Goal: Book appointment/travel/reservation

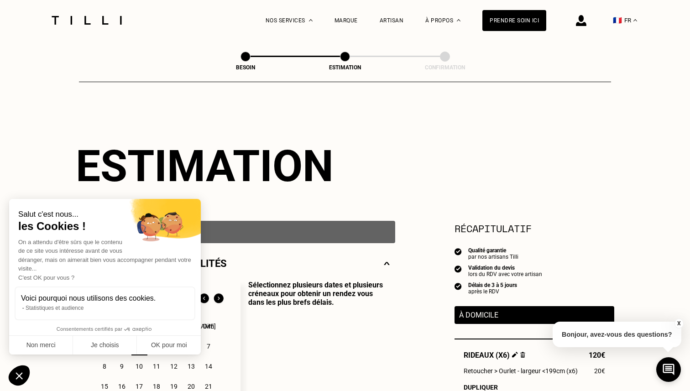
select select "FR"
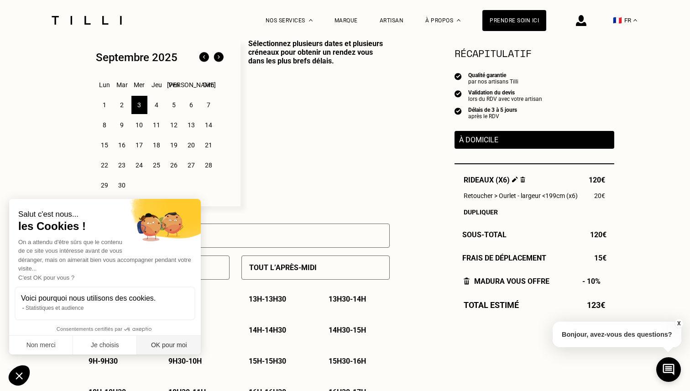
click at [179, 348] on button "OK pour moi" at bounding box center [169, 345] width 64 height 19
checkbox input "true"
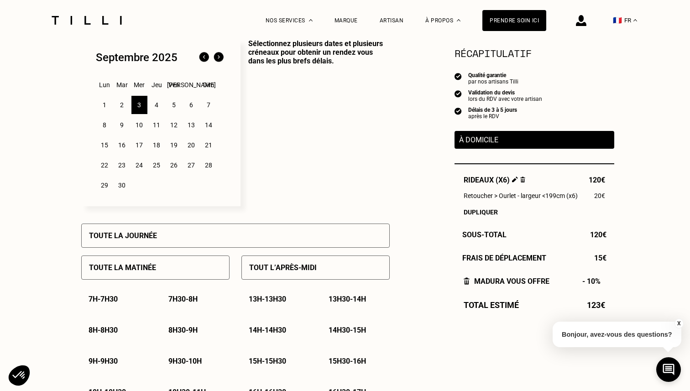
click at [375, 158] on p "Sélectionnez plusieurs dates et plusieurs créneaux pour obtenir un rendez vous …" at bounding box center [315, 122] width 149 height 167
click at [204, 58] on img at bounding box center [204, 57] width 15 height 15
click at [209, 187] on div "31" at bounding box center [209, 185] width 16 height 18
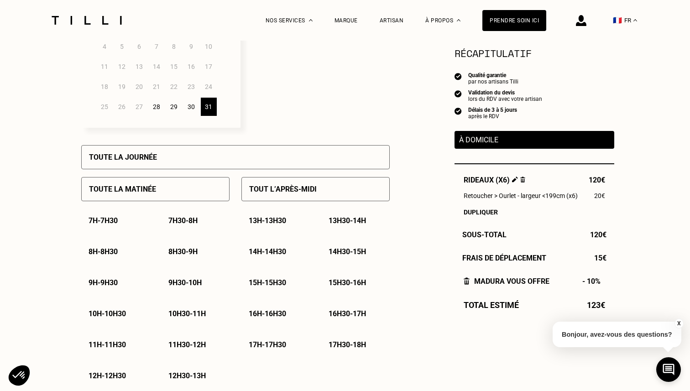
scroll to position [321, 0]
click at [194, 251] on p "8h30 - 9h" at bounding box center [182, 251] width 29 height 9
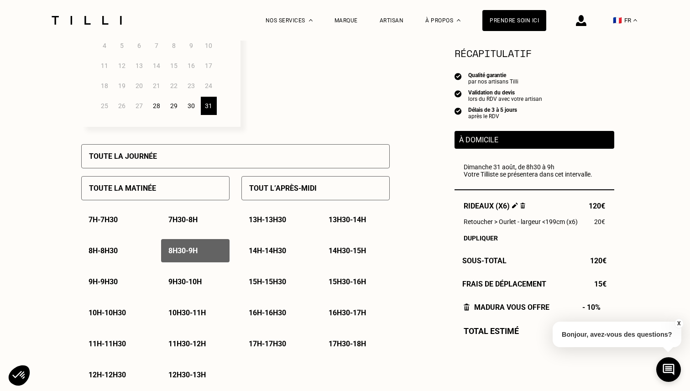
click at [192, 104] on div "30" at bounding box center [192, 106] width 16 height 18
click at [190, 107] on div "30" at bounding box center [192, 106] width 16 height 18
click at [277, 344] on p "17h - 17h30" at bounding box center [267, 344] width 37 height 9
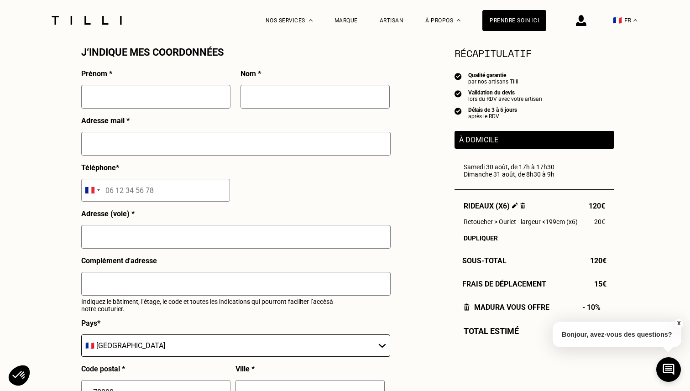
scroll to position [852, 0]
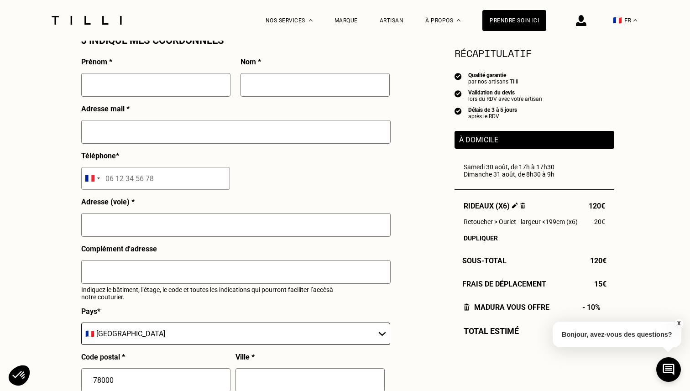
click at [156, 89] on input "text" at bounding box center [155, 85] width 149 height 24
type input "[PERSON_NAME]"
type input "[EMAIL_ADDRESS][DOMAIN_NAME]"
type input "06 17 85 48 14"
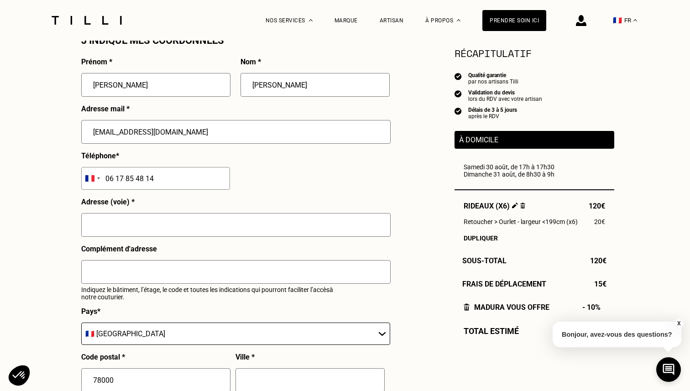
type input "10 Promenade [PERSON_NAME] [PERSON_NAME]"
type input "Immeuble Pauli"
type input "[GEOGRAPHIC_DATA]"
click at [165, 181] on input "06 17 85 48 14" at bounding box center [155, 178] width 149 height 23
type input "06 17 85 48 14"
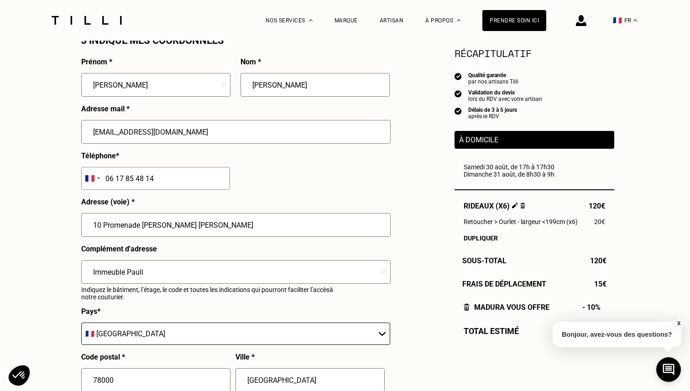
drag, startPoint x: 190, startPoint y: 229, endPoint x: 76, endPoint y: 216, distance: 115.4
type input "[STREET_ADDRESS]"
click at [295, 202] on div "Adresse (voie) * [STREET_ADDRESS]" at bounding box center [236, 221] width 310 height 47
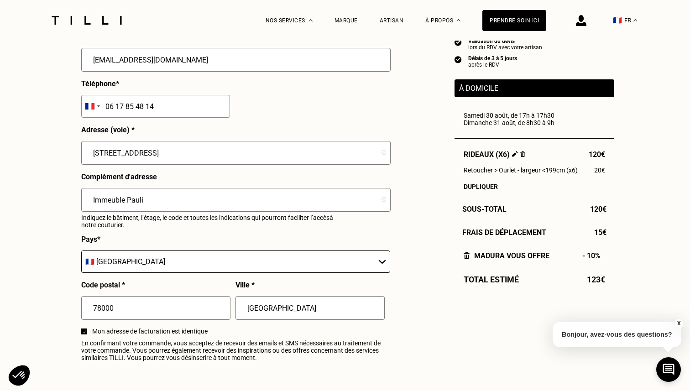
scroll to position [925, 0]
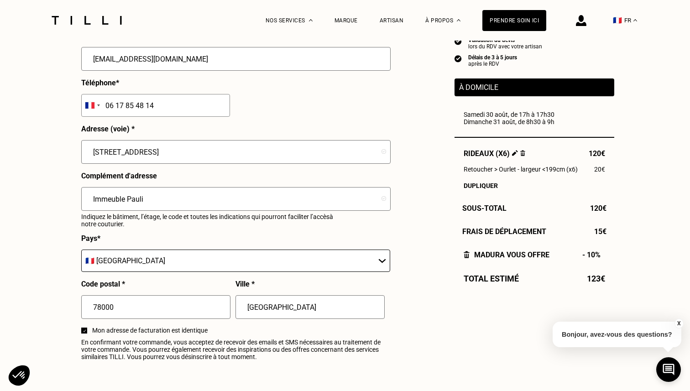
drag, startPoint x: 156, startPoint y: 199, endPoint x: 78, endPoint y: 200, distance: 78.1
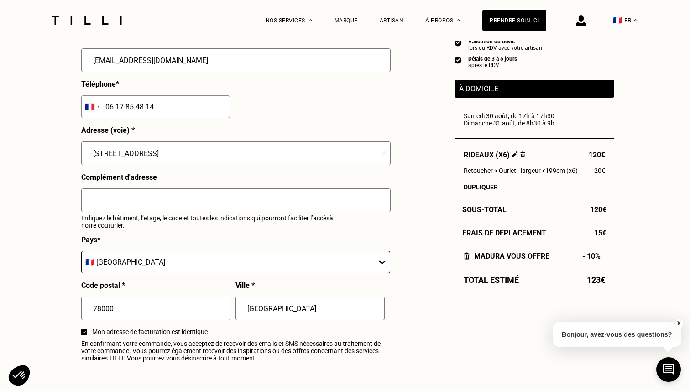
scroll to position [923, 0]
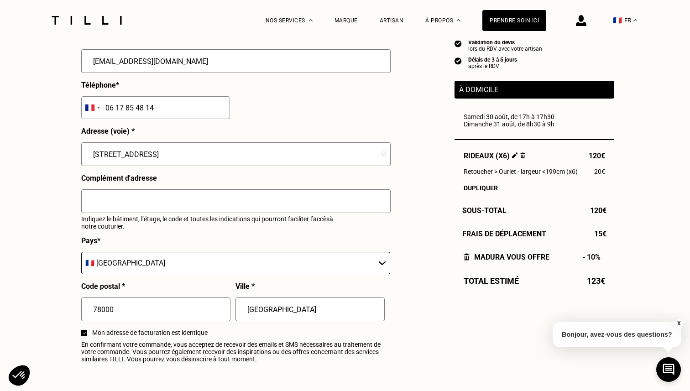
click at [126, 266] on select "🇩🇪 [GEOGRAPHIC_DATA] 🇦🇹 [GEOGRAPHIC_DATA] 🇧🇪 [GEOGRAPHIC_DATA] 🇧🇬 Bulgarie 🇨🇾 C…" at bounding box center [235, 263] width 309 height 22
click at [81, 252] on select "🇩🇪 [GEOGRAPHIC_DATA] 🇦🇹 [GEOGRAPHIC_DATA] 🇧🇪 [GEOGRAPHIC_DATA] 🇧🇬 Bulgarie 🇨🇾 C…" at bounding box center [235, 263] width 309 height 22
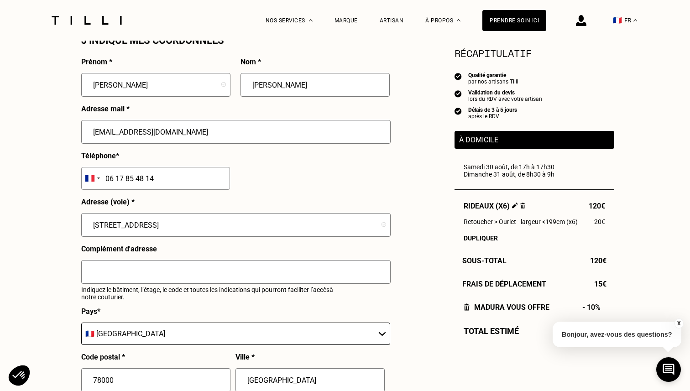
scroll to position [853, 0]
click at [515, 205] on img at bounding box center [515, 206] width 6 height 6
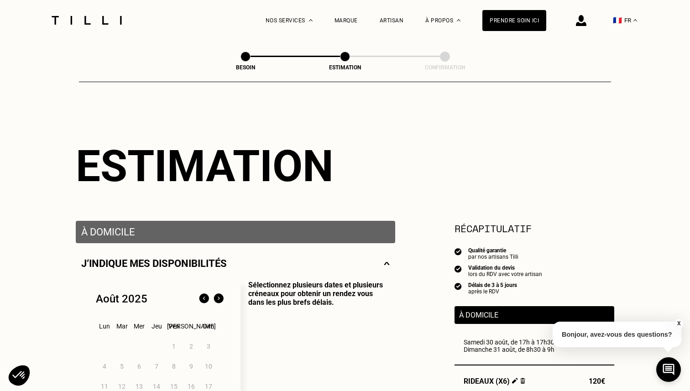
select select "FR"
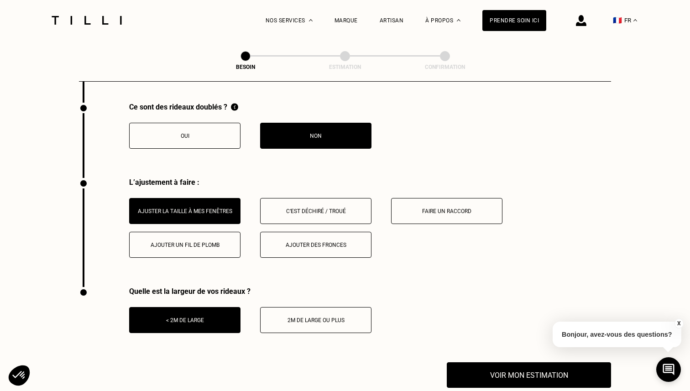
scroll to position [1090, 0]
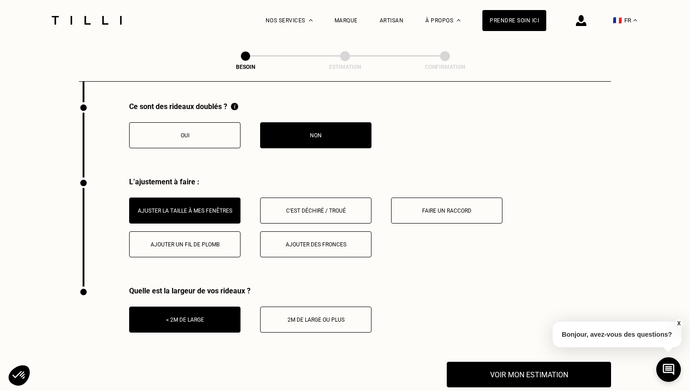
click at [311, 314] on button "2m de large ou plus" at bounding box center [315, 320] width 111 height 26
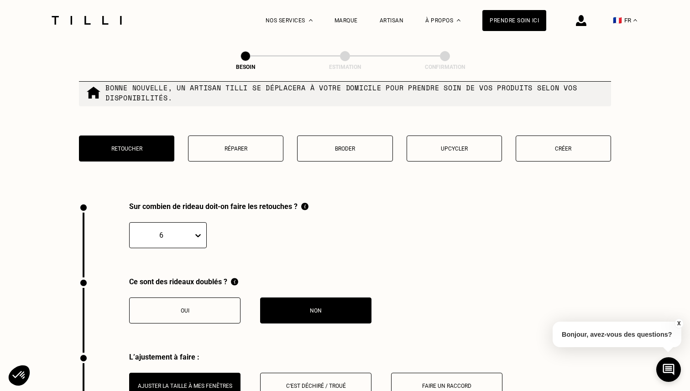
scroll to position [909, 0]
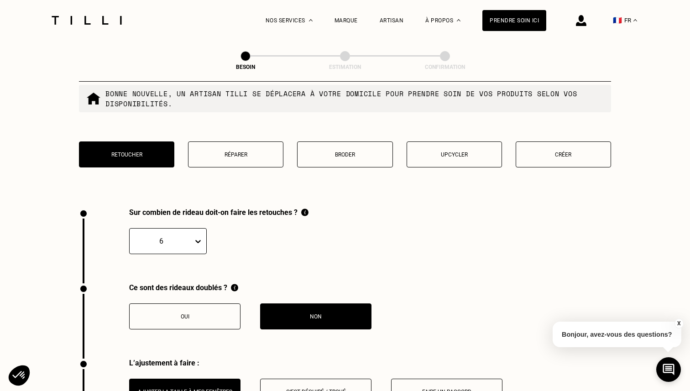
click at [200, 240] on icon at bounding box center [197, 241] width 5 height 3
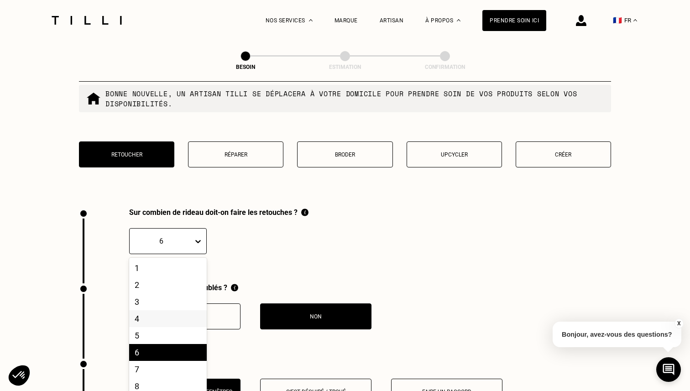
click at [144, 310] on div "4" at bounding box center [168, 318] width 78 height 17
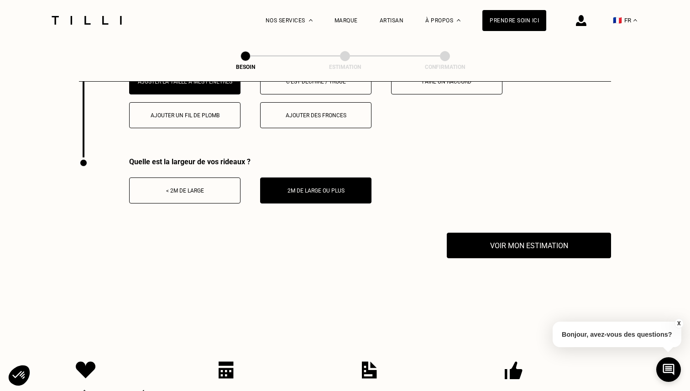
scroll to position [1220, 0]
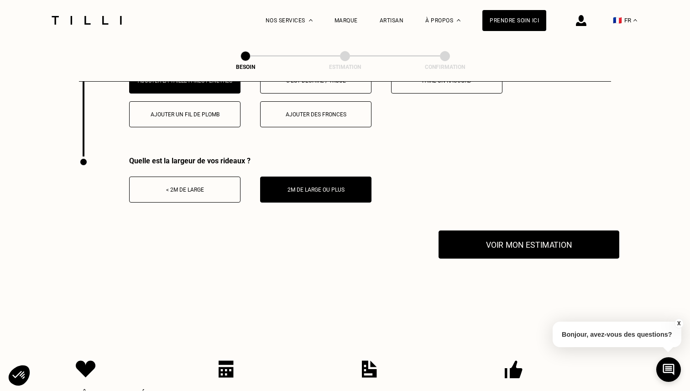
click at [528, 236] on button "Voir mon estimation" at bounding box center [529, 245] width 181 height 28
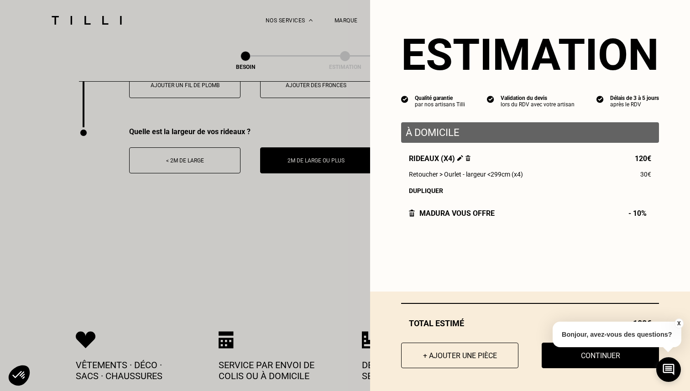
scroll to position [1248, 0]
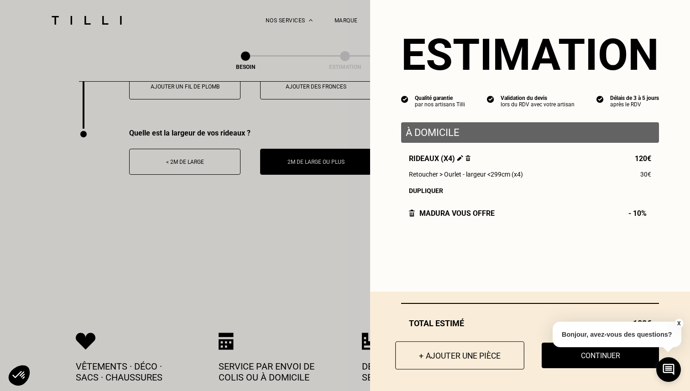
click at [464, 355] on button "+ Ajouter une pièce" at bounding box center [459, 356] width 129 height 28
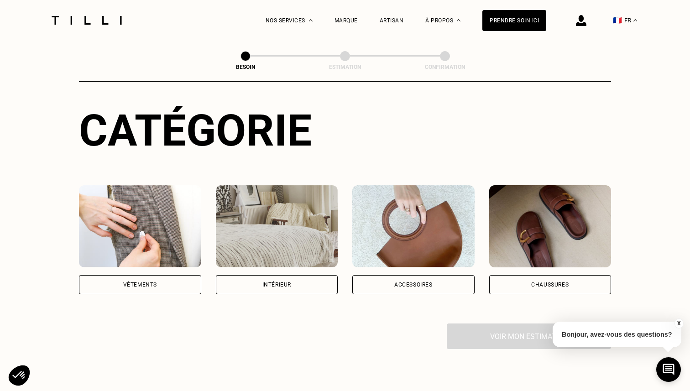
scroll to position [86, 0]
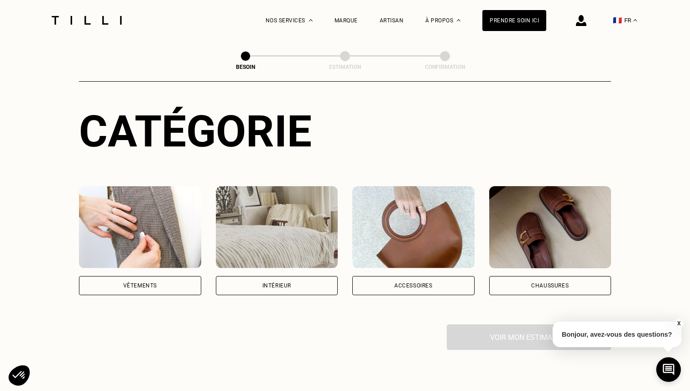
click at [263, 283] on div "Intérieur" at bounding box center [277, 285] width 29 height 5
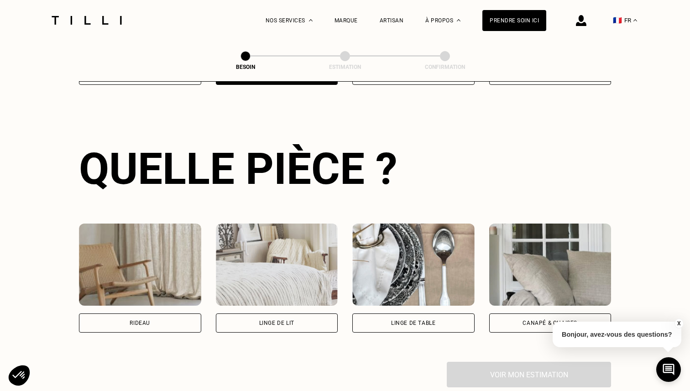
scroll to position [297, 0]
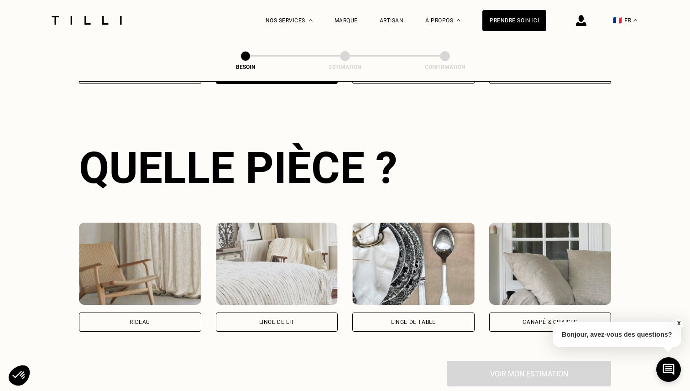
click at [137, 320] on div "Rideau" at bounding box center [140, 322] width 21 height 5
select select "FR"
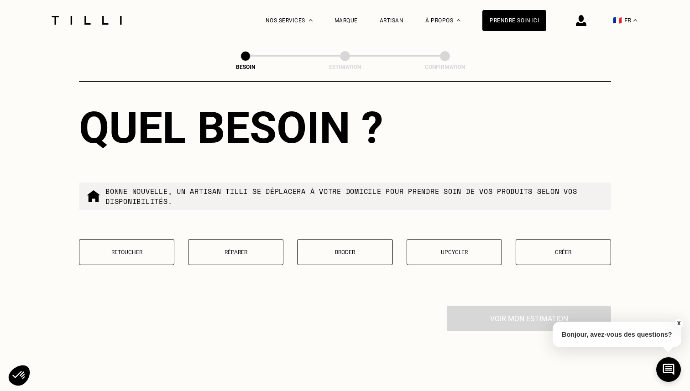
scroll to position [812, 0]
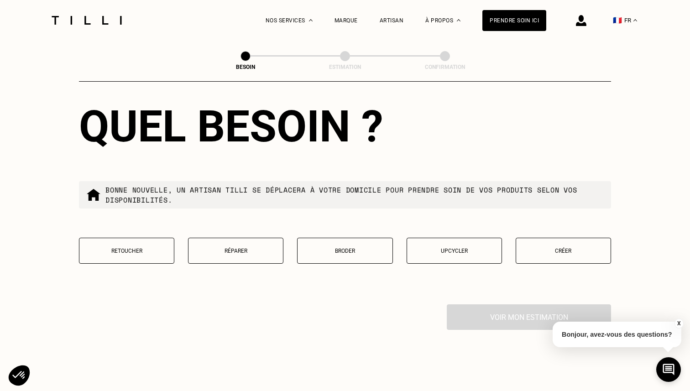
click at [132, 248] on p "Retoucher" at bounding box center [126, 251] width 85 height 6
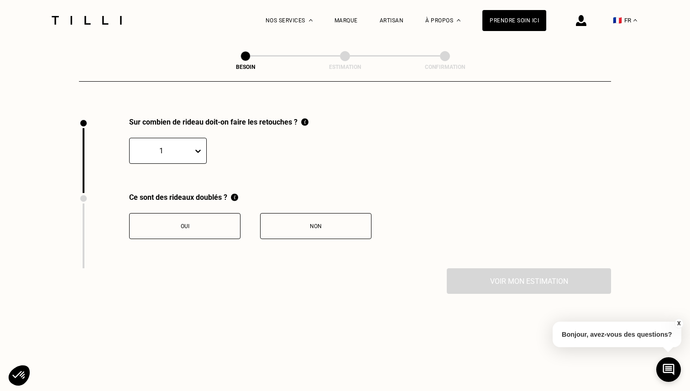
scroll to position [1005, 0]
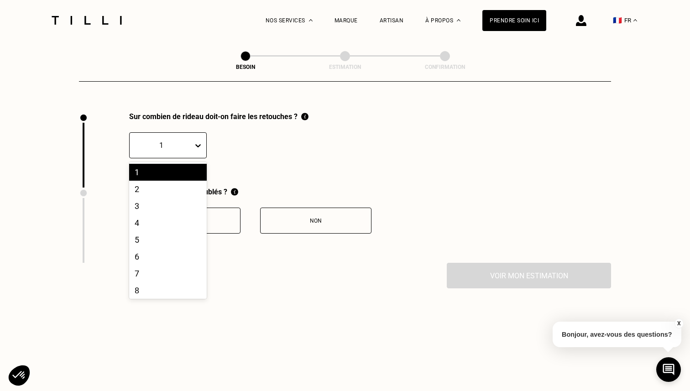
click at [197, 141] on icon at bounding box center [198, 145] width 9 height 9
click at [164, 181] on div "2" at bounding box center [168, 189] width 78 height 17
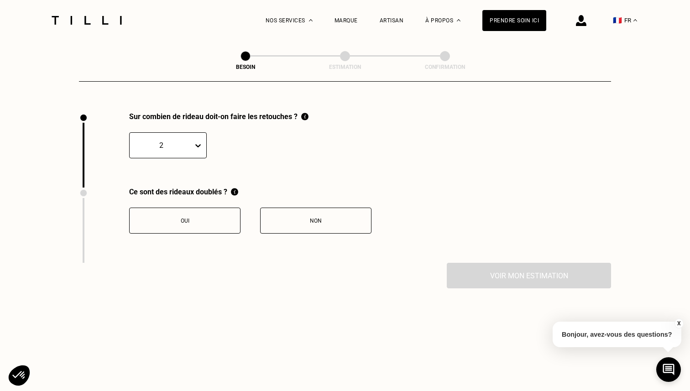
click at [318, 218] on div "Non" at bounding box center [315, 221] width 101 height 6
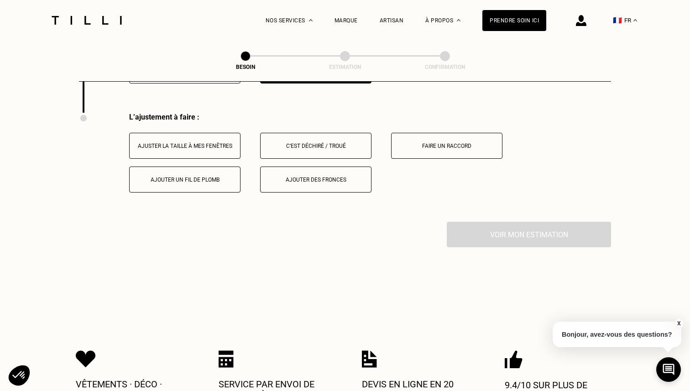
scroll to position [1155, 0]
click at [196, 142] on div "Ajuster la taille à mes fenêtres" at bounding box center [184, 145] width 101 height 6
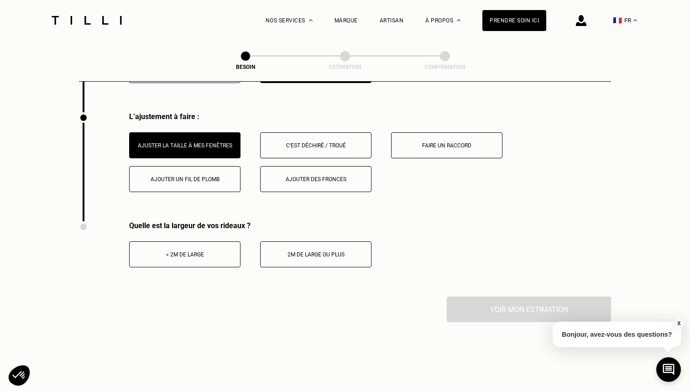
click at [191, 252] on div "< 2m de large" at bounding box center [184, 255] width 101 height 6
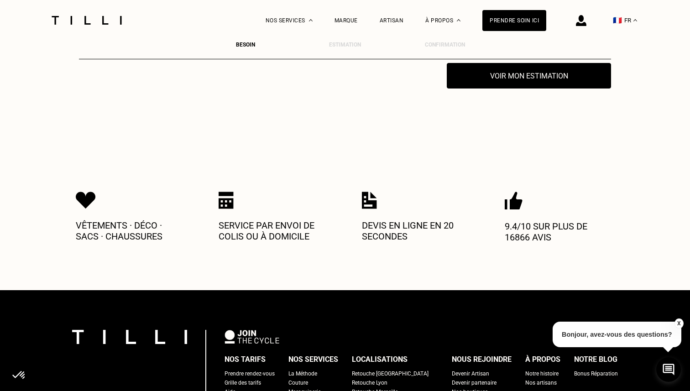
scroll to position [1396, 0]
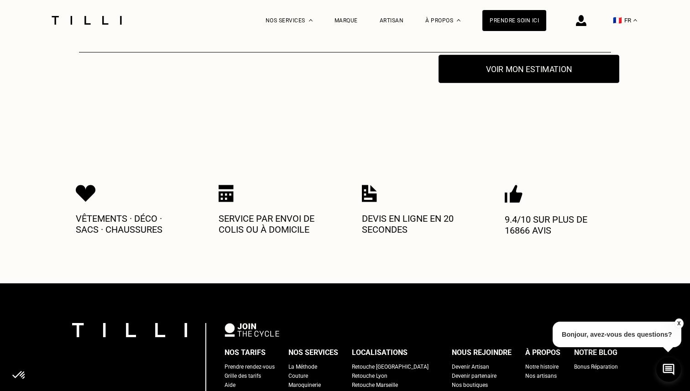
click at [535, 61] on button "Voir mon estimation" at bounding box center [529, 69] width 181 height 28
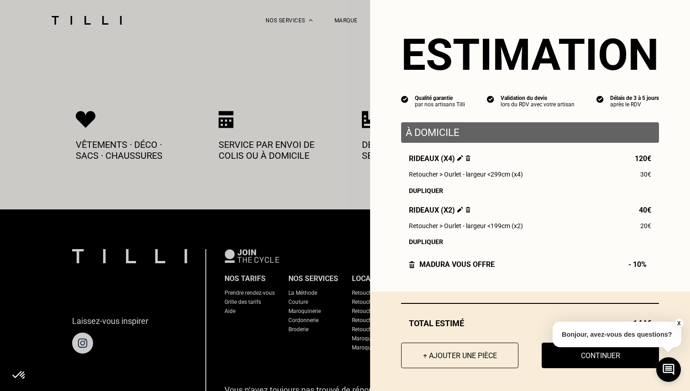
scroll to position [1470, 0]
click at [679, 322] on button "X" at bounding box center [678, 324] width 9 height 10
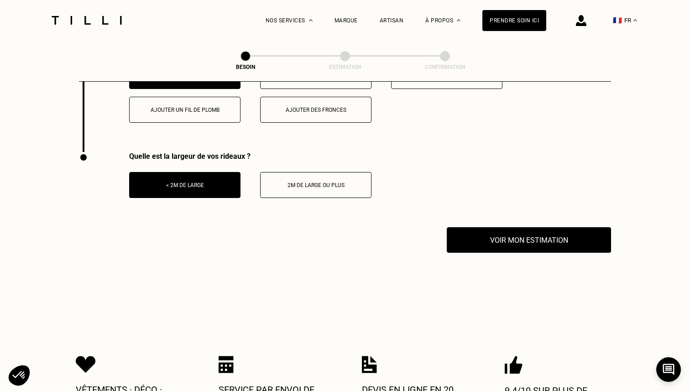
scroll to position [1217, 0]
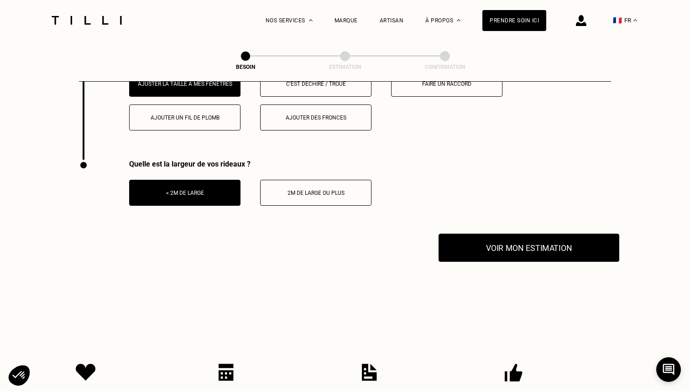
click at [562, 235] on button "Voir mon estimation" at bounding box center [529, 248] width 181 height 28
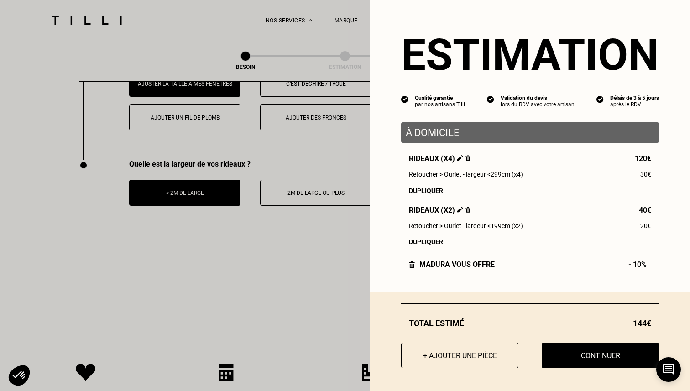
click at [468, 158] on img at bounding box center [468, 158] width 5 height 6
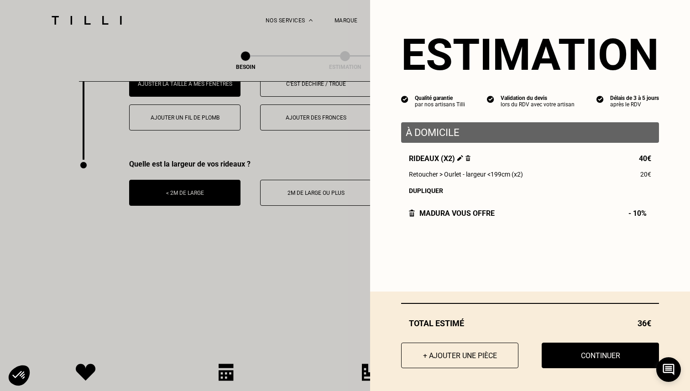
click at [460, 158] on img at bounding box center [461, 158] width 6 height 6
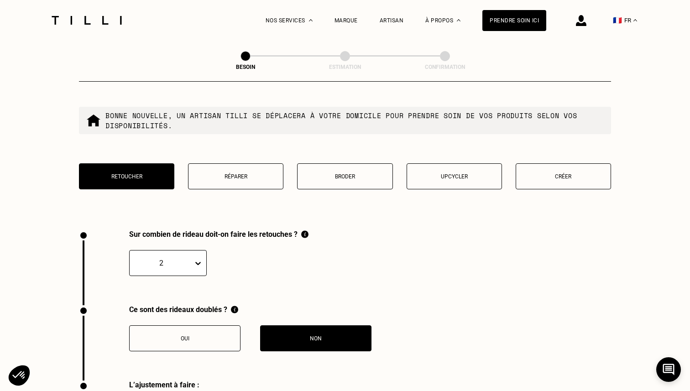
scroll to position [900, 0]
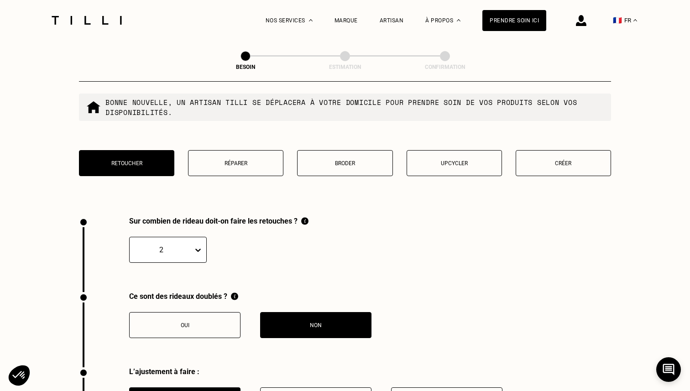
click at [199, 242] on div at bounding box center [200, 250] width 13 height 16
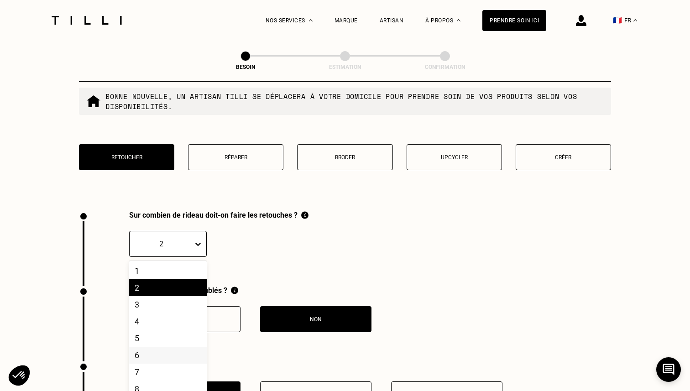
click at [149, 347] on div "6" at bounding box center [168, 355] width 78 height 17
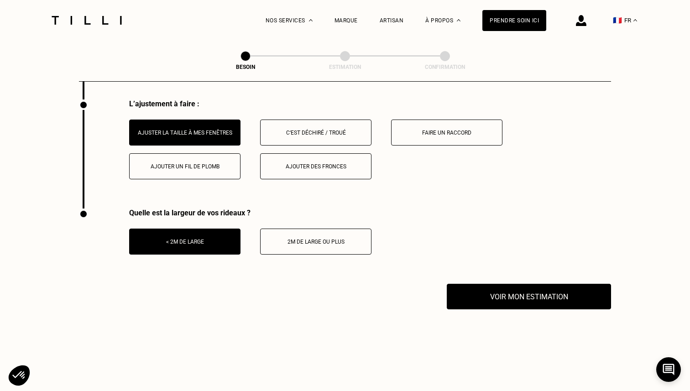
scroll to position [1171, 0]
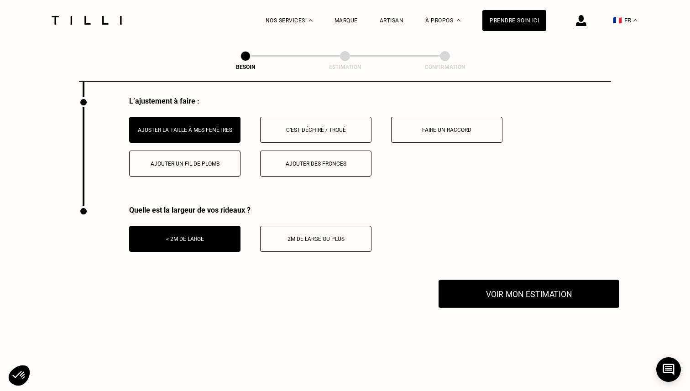
click at [538, 286] on button "Voir mon estimation" at bounding box center [529, 294] width 181 height 28
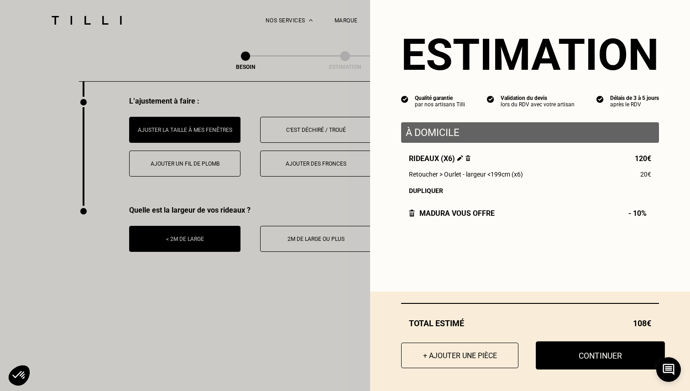
click at [605, 353] on button "Continuer" at bounding box center [600, 356] width 129 height 28
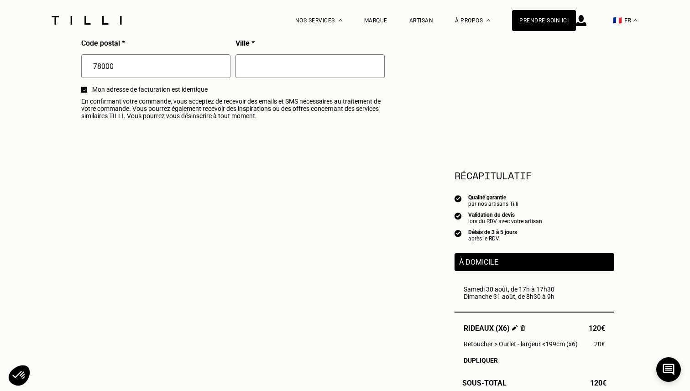
select select "FR"
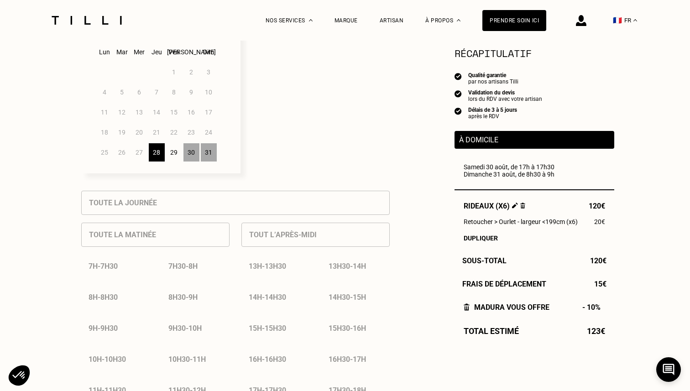
scroll to position [276, 0]
click at [192, 153] on div "30" at bounding box center [192, 151] width 16 height 18
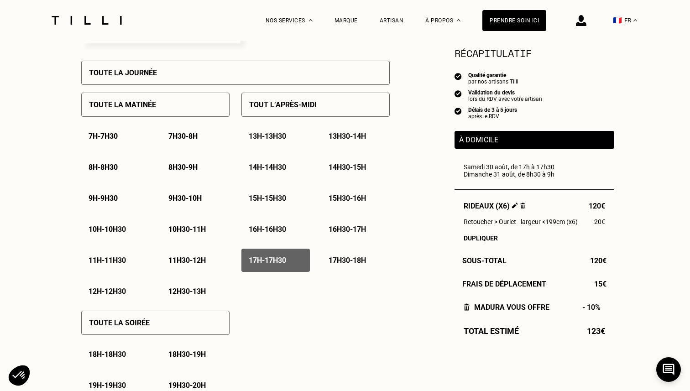
scroll to position [410, 0]
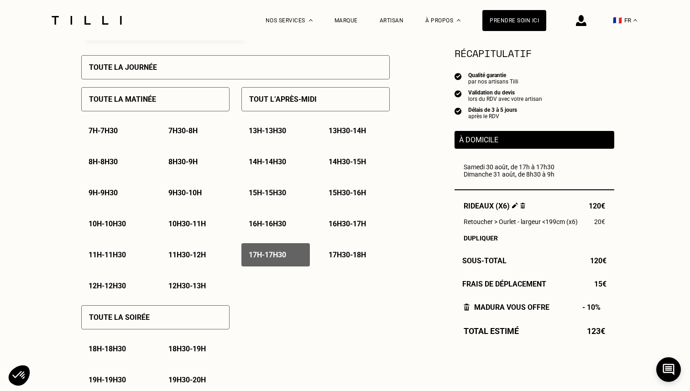
click at [273, 257] on p "17h - 17h30" at bounding box center [267, 255] width 37 height 9
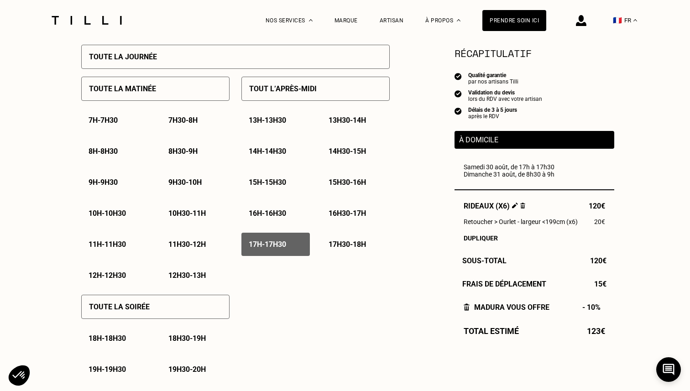
scroll to position [419, 0]
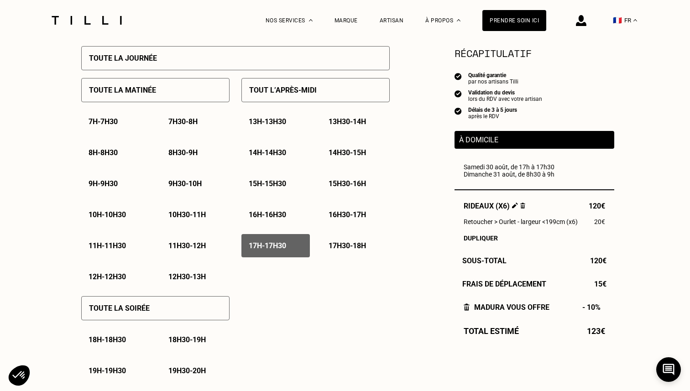
click at [279, 247] on p "17h - 17h30" at bounding box center [267, 246] width 37 height 9
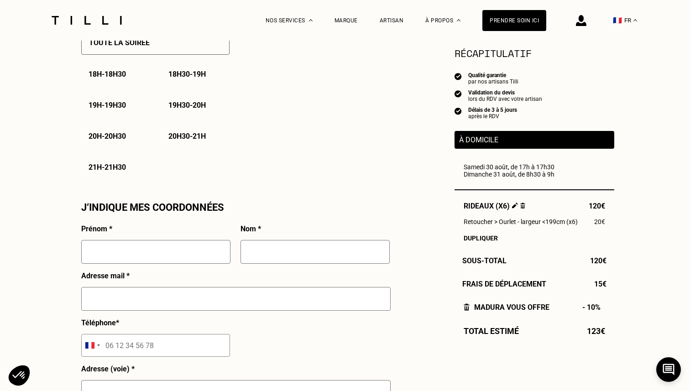
scroll to position [851, 0]
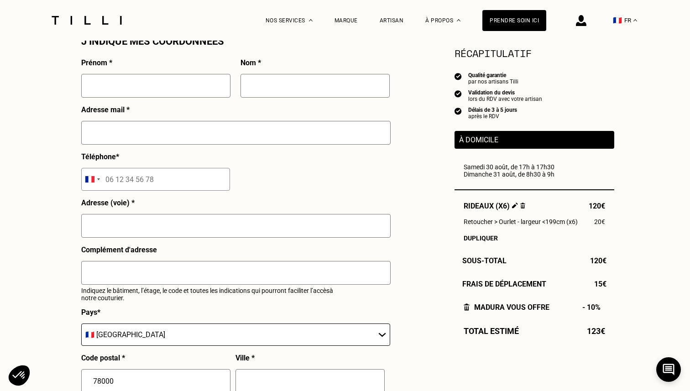
click at [126, 95] on input "text" at bounding box center [155, 86] width 149 height 24
type input "[PERSON_NAME]"
type input "[EMAIL_ADDRESS][DOMAIN_NAME]"
type input "06 17 85 48 14"
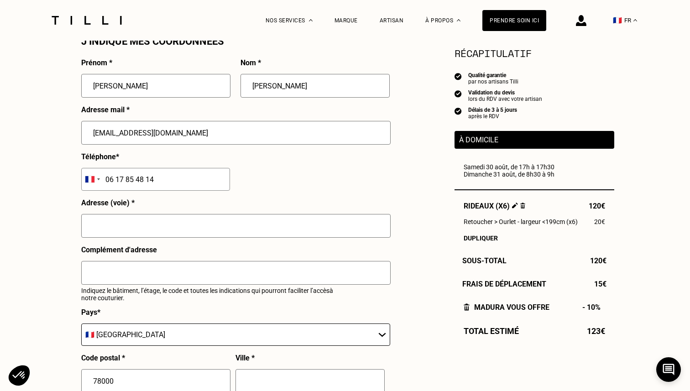
type input "10 Promenade [PERSON_NAME] [PERSON_NAME]"
type input "Immeuble Pauli"
type input "[GEOGRAPHIC_DATA]"
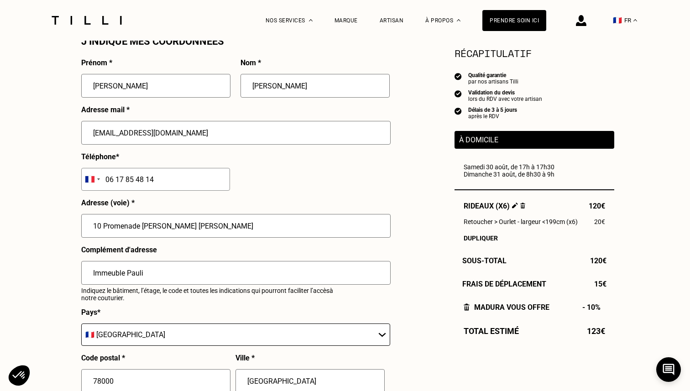
click at [145, 183] on input "06 17 85 48 14" at bounding box center [155, 179] width 149 height 23
click at [168, 181] on input "06 17 85 48 14" at bounding box center [155, 179] width 149 height 23
type input "06 17 85 48 14"
drag, startPoint x: 195, startPoint y: 227, endPoint x: 59, endPoint y: 231, distance: 135.7
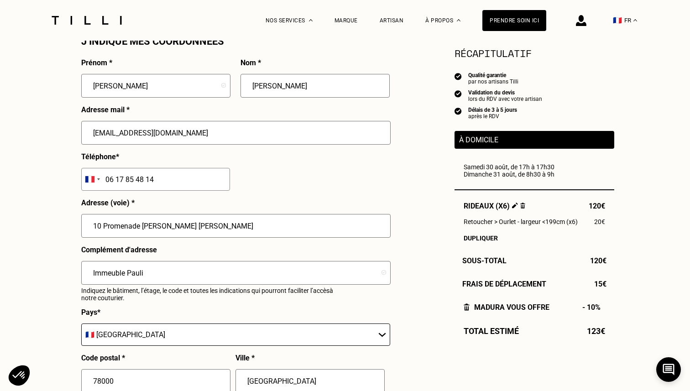
type input "[STREET_ADDRESS]"
click at [155, 275] on input "Immeuble Pauli" at bounding box center [236, 273] width 310 height 24
drag, startPoint x: 155, startPoint y: 275, endPoint x: 80, endPoint y: 273, distance: 74.9
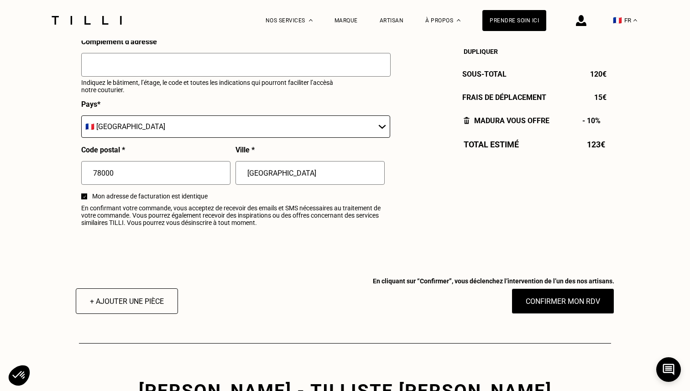
scroll to position [1067, 0]
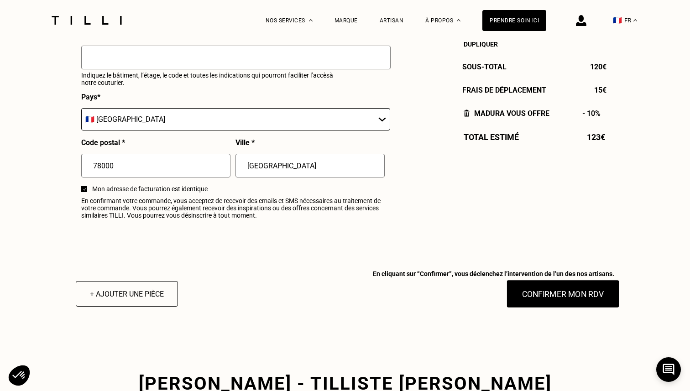
click at [578, 294] on button "Confirmer mon RDV" at bounding box center [563, 294] width 113 height 28
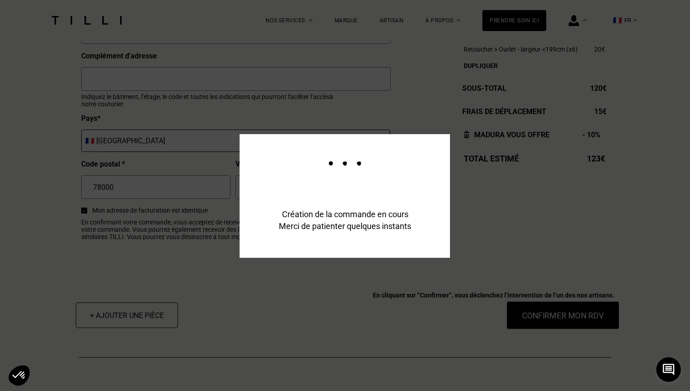
scroll to position [1089, 0]
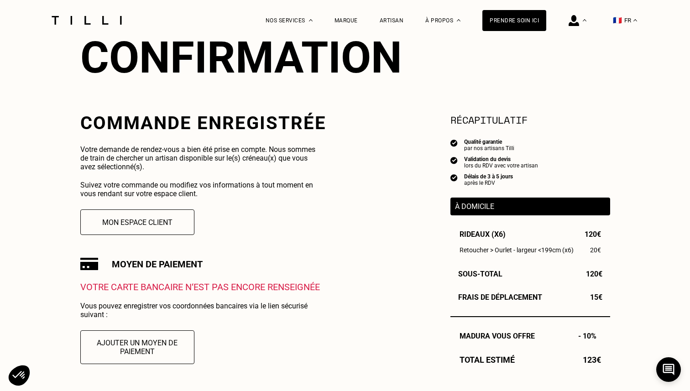
scroll to position [108, 0]
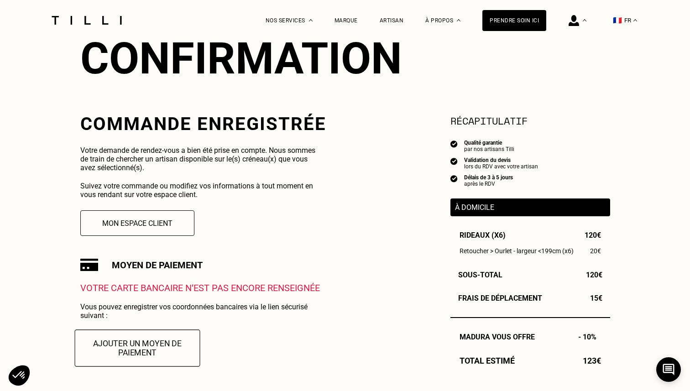
click at [158, 348] on button "Ajouter un moyen de paiement" at bounding box center [137, 348] width 126 height 37
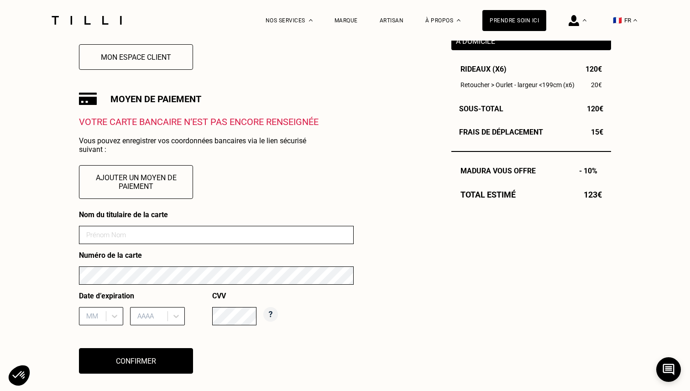
scroll to position [276, 0]
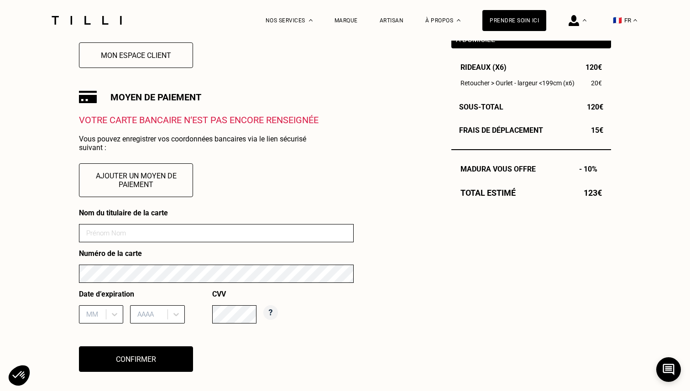
click at [162, 230] on input at bounding box center [216, 233] width 275 height 18
type input "DOLLOIS"
type input "12"
type input "2027"
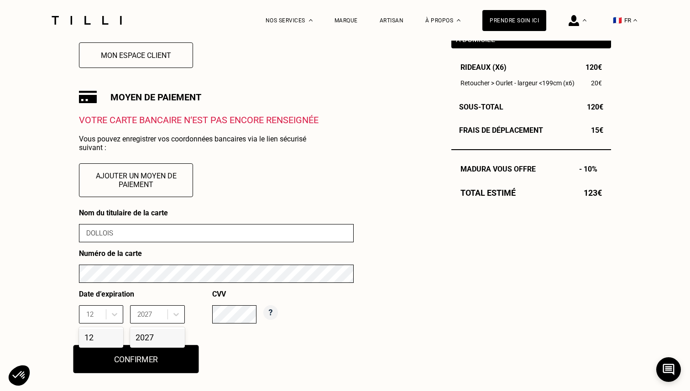
click at [167, 363] on button "Confirmer" at bounding box center [137, 359] width 126 height 28
click at [126, 356] on button "Confirmer" at bounding box center [137, 359] width 126 height 28
click at [101, 336] on div "12" at bounding box center [101, 337] width 44 height 17
click at [159, 339] on div "2027" at bounding box center [157, 337] width 55 height 17
click at [163, 357] on button "Confirmer" at bounding box center [137, 359] width 126 height 28
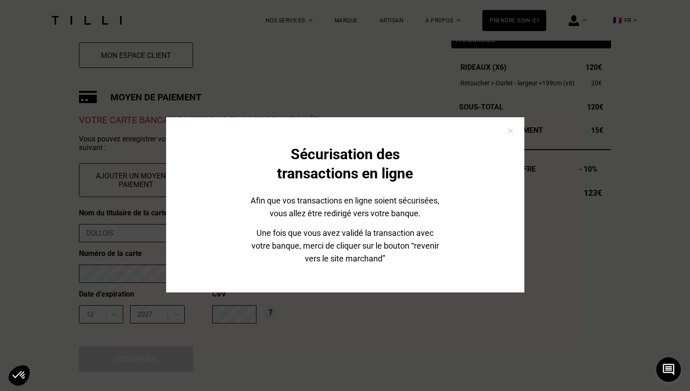
scroll to position [19, 0]
